Goal: Contribute content

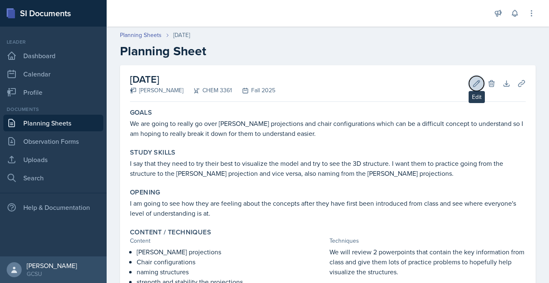
click at [478, 86] on icon at bounding box center [476, 83] width 8 height 8
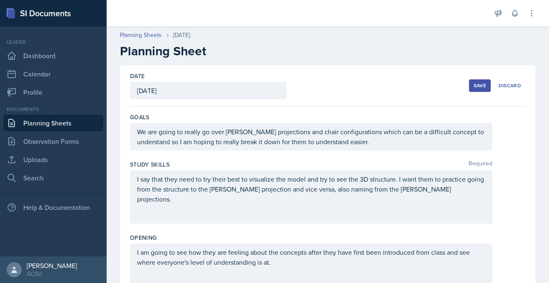
scroll to position [291, 0]
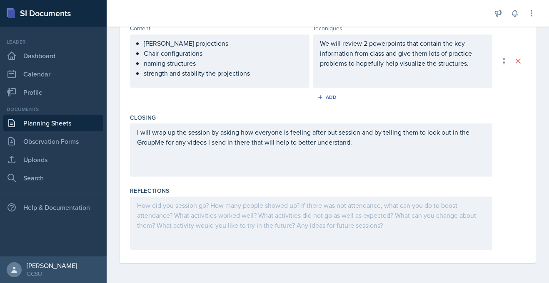
click at [153, 203] on div at bounding box center [311, 223] width 362 height 53
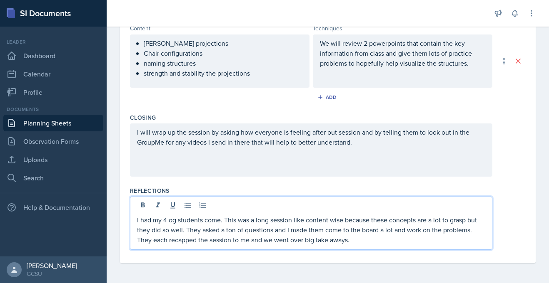
click at [346, 243] on p "I had my 4 og students come. This was a long session like content wise because …" at bounding box center [311, 230] width 348 height 30
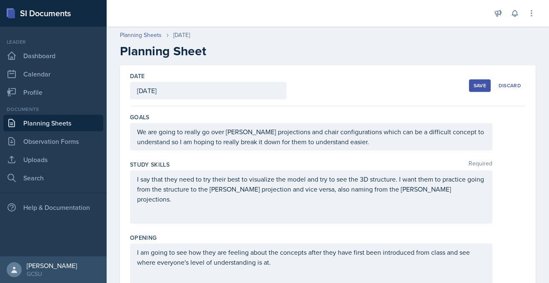
click at [476, 82] on div "Save" at bounding box center [479, 85] width 12 height 7
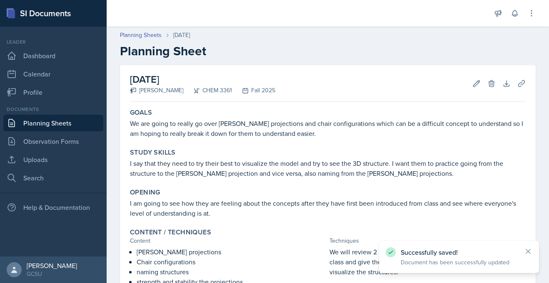
scroll to position [151, 0]
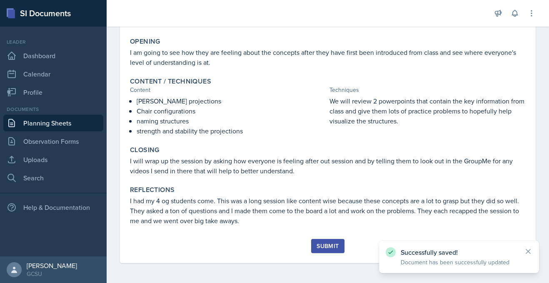
click at [325, 244] on div "Submit" at bounding box center [327, 246] width 22 height 7
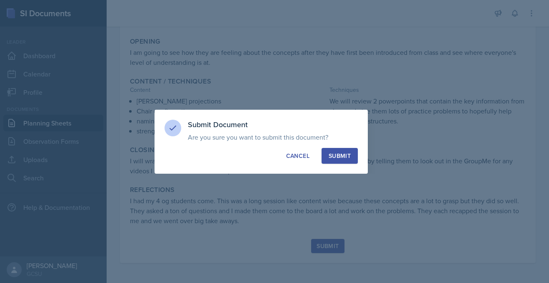
click at [337, 154] on div "Submit" at bounding box center [339, 156] width 22 height 8
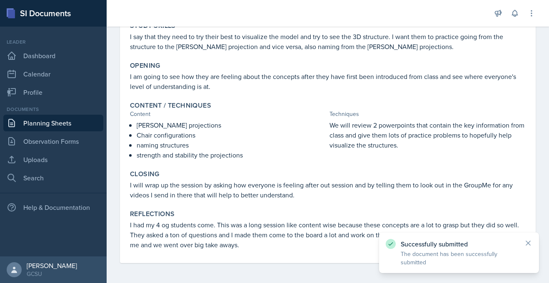
scroll to position [0, 0]
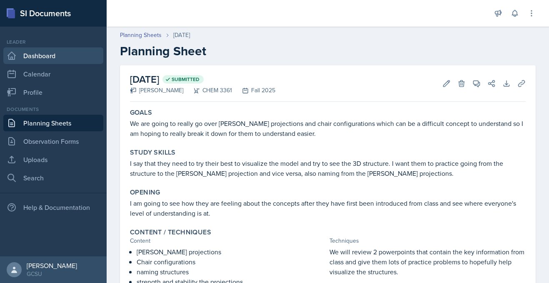
click at [34, 52] on link "Dashboard" at bounding box center [53, 55] width 100 height 17
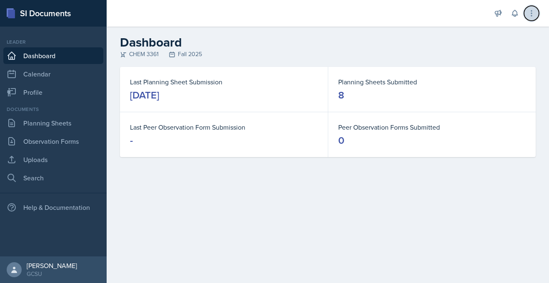
click at [525, 15] on button at bounding box center [531, 13] width 15 height 15
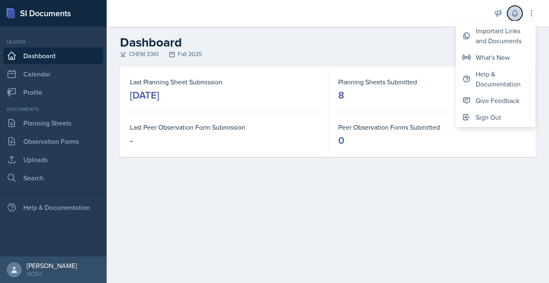
click at [518, 17] on icon at bounding box center [514, 13] width 8 height 8
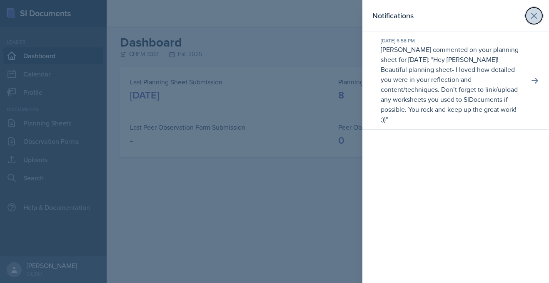
click at [538, 11] on icon at bounding box center [534, 16] width 10 height 10
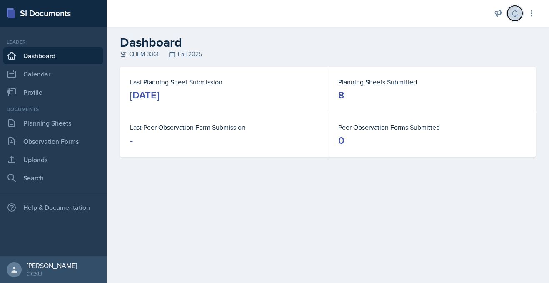
click at [514, 18] on button at bounding box center [514, 13] width 15 height 15
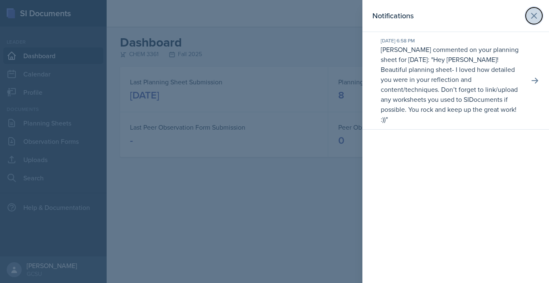
click at [535, 17] on icon at bounding box center [533, 15] width 5 height 5
